Goal: Contribute content

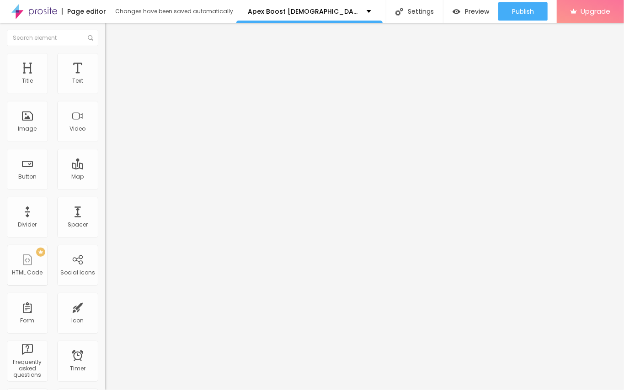
click at [105, 188] on input "https://" at bounding box center [160, 183] width 110 height 9
click at [105, 86] on input "entre em contato" at bounding box center [160, 81] width 110 height 9
click at [113, 79] on span "Heading 1" at bounding box center [135, 72] width 45 height 13
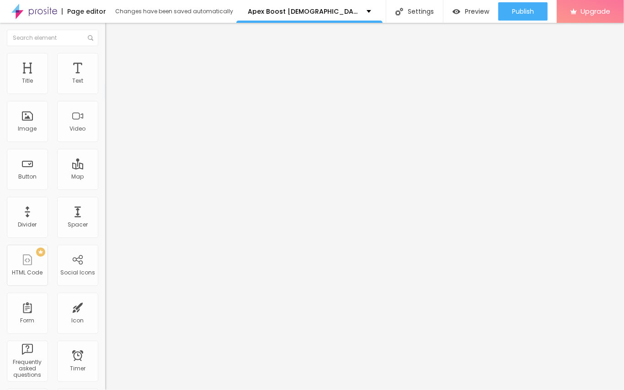
click at [119, 95] on div "Connect" at bounding box center [134, 91] width 30 height 8
click at [105, 86] on input "entre em contato" at bounding box center [160, 81] width 110 height 9
paste input "👇❗❗𝐒𝐡𝐨𝐩𝐍𝐨𝐰❗❗👇"
type input "👇❗❗𝐒𝐡𝐨𝐩𝐍𝐨𝐰❗❗👇"
click at [105, 188] on input "https://" at bounding box center [160, 183] width 110 height 9
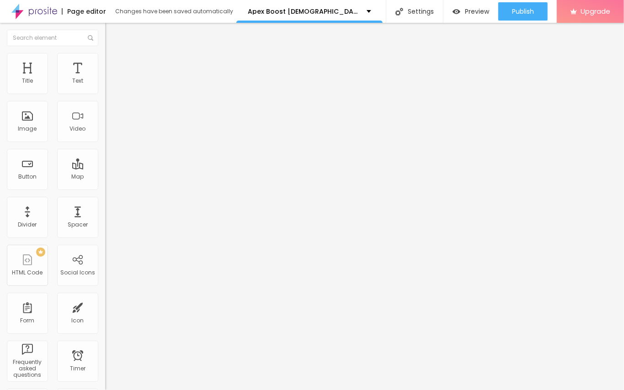
paste input "[URL][DOMAIN_NAME][DEMOGRAPHIC_DATA][MEDICAL_DATA]"
type input "https://[URL][DOMAIN_NAME][DEMOGRAPHIC_DATA][MEDICAL_DATA]"
click at [105, 188] on input "https://[URL][DOMAIN_NAME][DEMOGRAPHIC_DATA][MEDICAL_DATA]" at bounding box center [160, 183] width 110 height 9
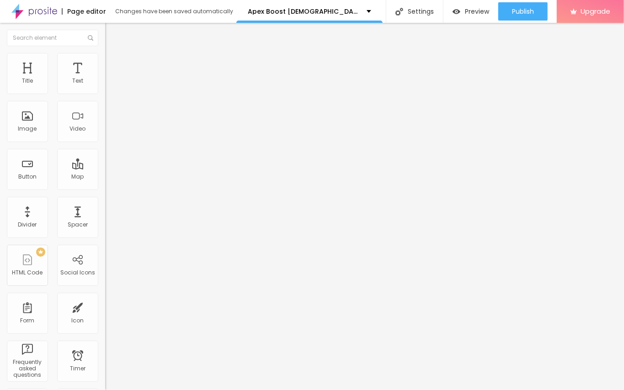
click at [105, 188] on input "https://[URL][DOMAIN_NAME][DEMOGRAPHIC_DATA][MEDICAL_DATA]" at bounding box center [160, 183] width 110 height 9
paste input "text"
type input "[URL][DOMAIN_NAME][DEMOGRAPHIC_DATA][MEDICAL_DATA]"
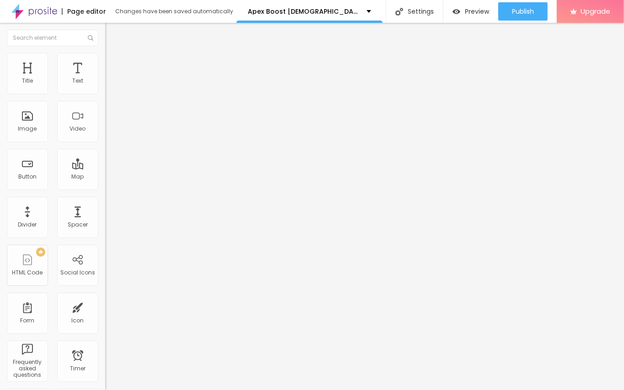
scroll to position [0, 0]
click at [105, 79] on span "Change image" at bounding box center [129, 75] width 49 height 8
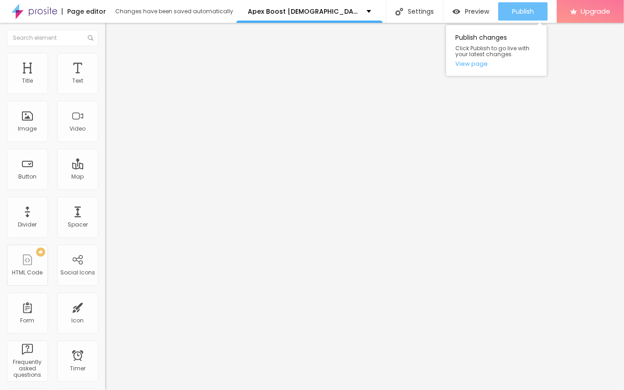
click at [515, 14] on span "Publish" at bounding box center [523, 11] width 22 height 7
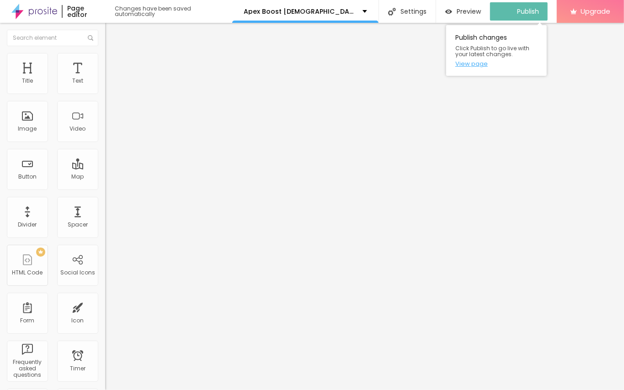
click at [474, 64] on link "View page" at bounding box center [496, 64] width 82 height 6
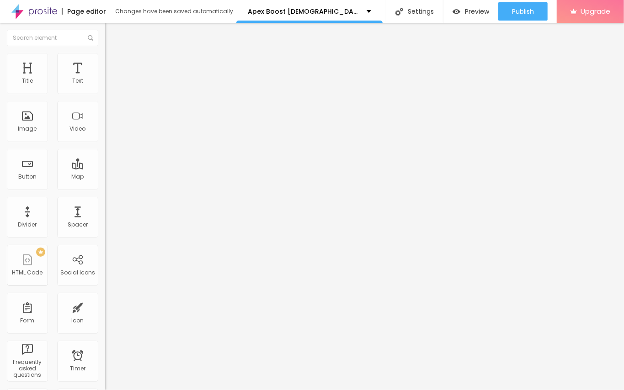
click at [105, 187] on input "https://" at bounding box center [160, 182] width 110 height 9
paste input "[URL][DOMAIN_NAME][DEMOGRAPHIC_DATA][MEDICAL_DATA]"
type input "https://[URL][DOMAIN_NAME][DEMOGRAPHIC_DATA][MEDICAL_DATA]"
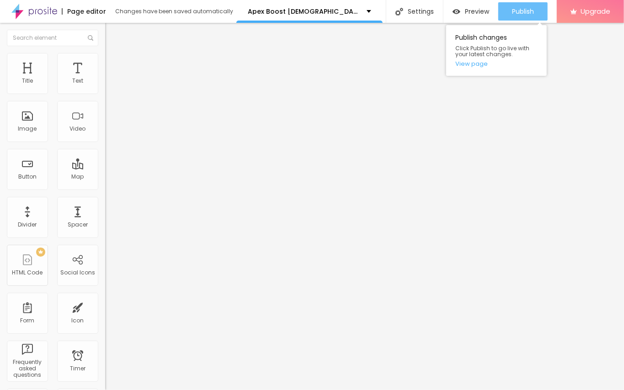
click at [521, 9] on span "Publish" at bounding box center [523, 11] width 22 height 7
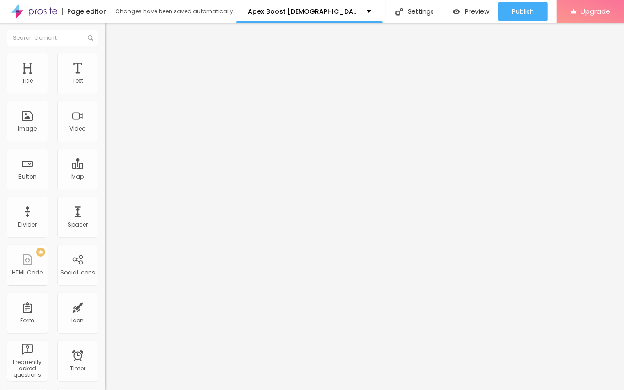
click at [105, 86] on input "entre em contato" at bounding box center [160, 81] width 110 height 9
paste input "👇❗❗𝐒𝐡𝐨𝐩𝐍𝐨𝐰❗❗👇"
type input "👇❗❗𝐒𝐡𝐨𝐩𝐍𝐨𝐰❗❗👇"
click at [105, 185] on input "https://" at bounding box center [160, 183] width 110 height 9
paste input "[URL][DOMAIN_NAME][DEMOGRAPHIC_DATA][MEDICAL_DATA]"
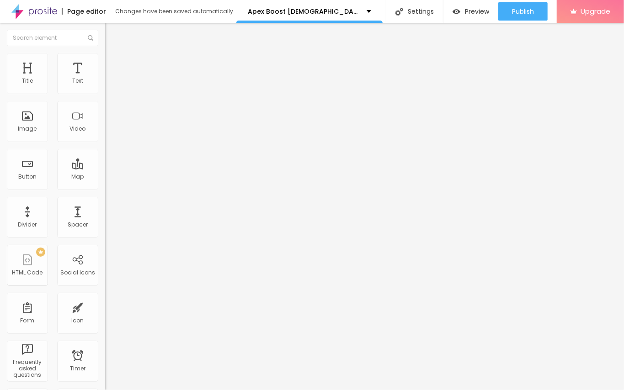
scroll to position [0, 87]
type input "https://[URL][DOMAIN_NAME][DEMOGRAPHIC_DATA][MEDICAL_DATA]"
click at [105, 79] on span "Change image" at bounding box center [129, 75] width 49 height 8
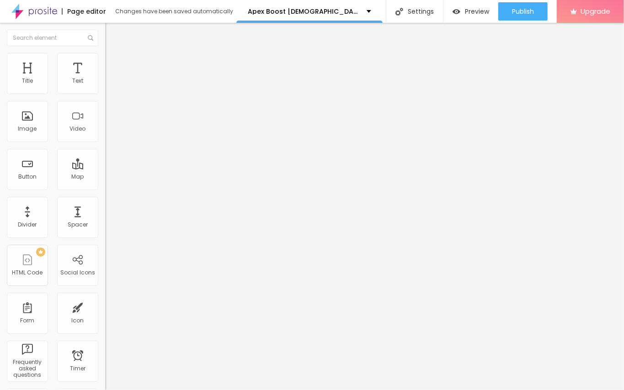
drag, startPoint x: 92, startPoint y: 122, endPoint x: 114, endPoint y: 138, distance: 26.9
click at [105, 187] on input "https://" at bounding box center [160, 182] width 110 height 9
paste input "[URL][DOMAIN_NAME][DEMOGRAPHIC_DATA][MEDICAL_DATA]"
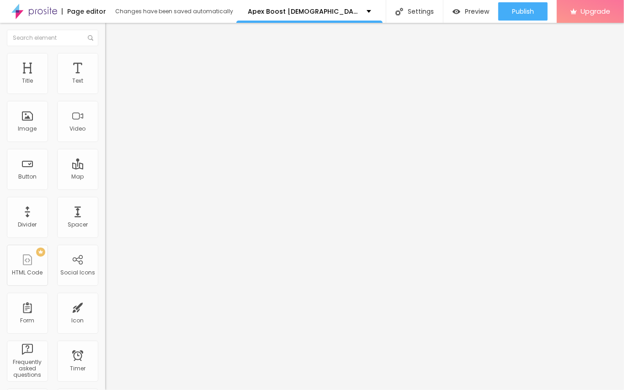
scroll to position [0, 87]
type input "https://[URL][DOMAIN_NAME][DEMOGRAPHIC_DATA][MEDICAL_DATA]"
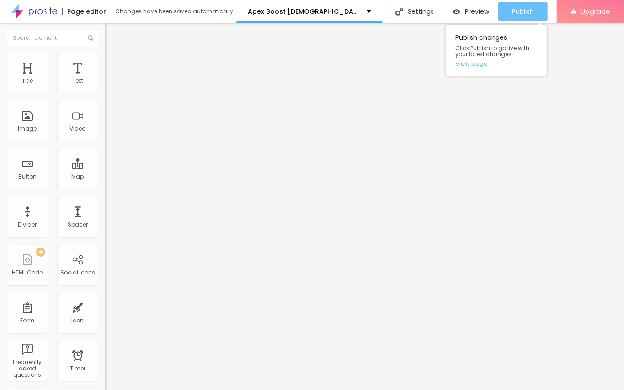
click at [520, 8] on span "Publish" at bounding box center [523, 11] width 22 height 7
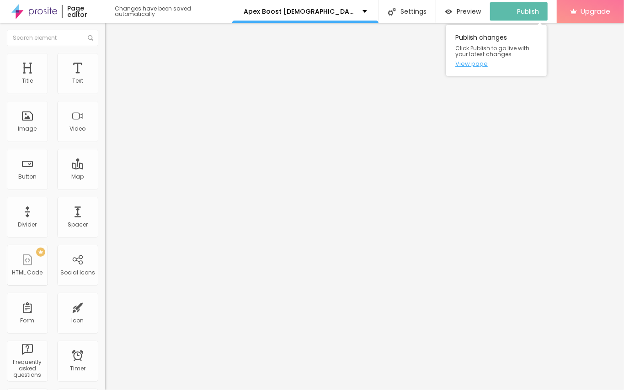
click at [475, 66] on link "View page" at bounding box center [496, 64] width 82 height 6
